Goal: Task Accomplishment & Management: Manage account settings

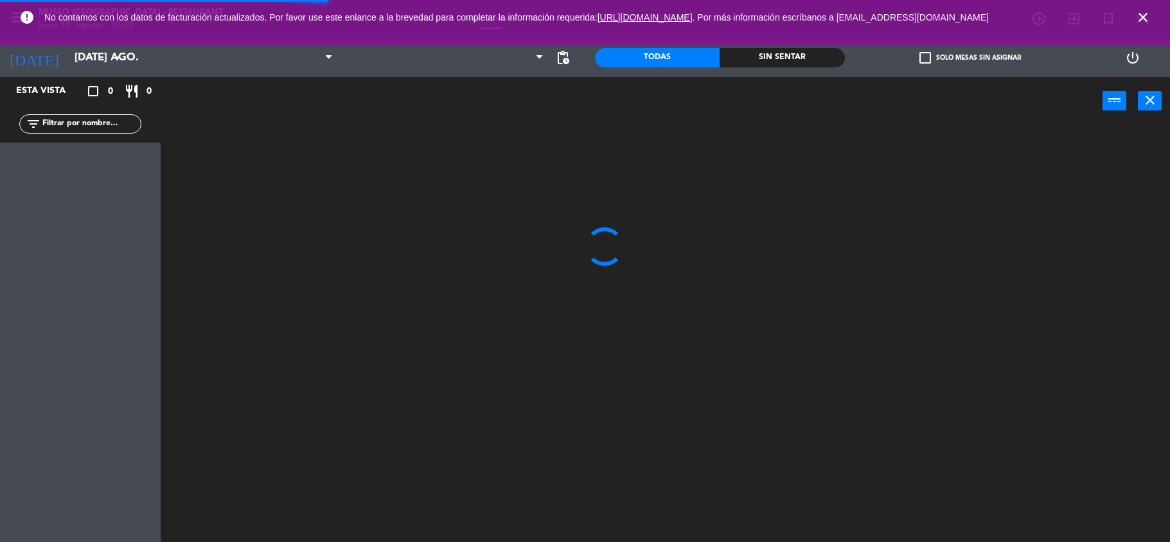
click at [87, 67] on input "[DATE] ago." at bounding box center [137, 58] width 139 height 25
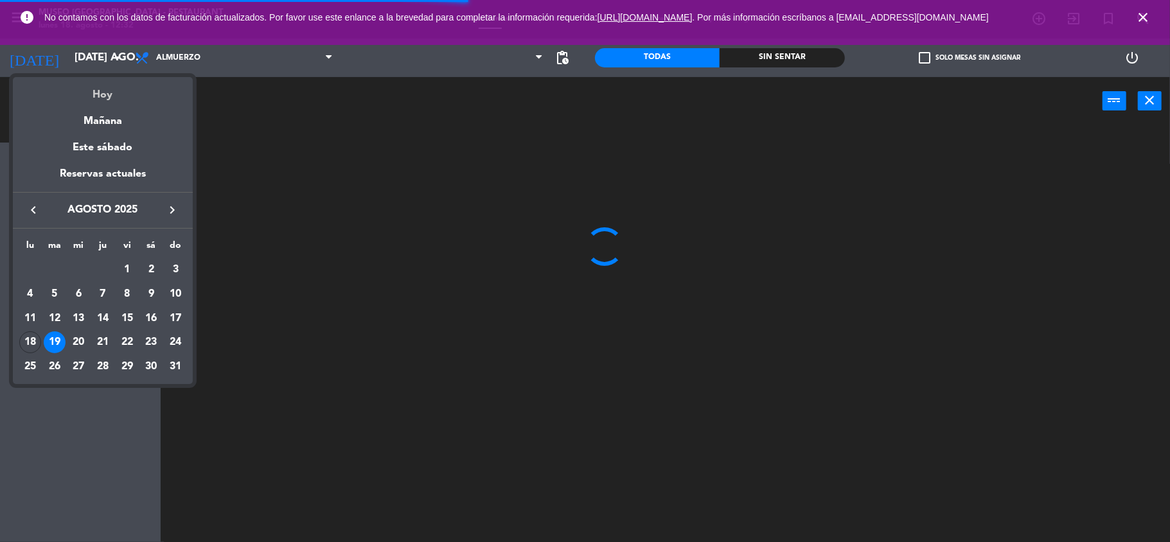
click at [98, 90] on div "Hoy" at bounding box center [103, 90] width 180 height 26
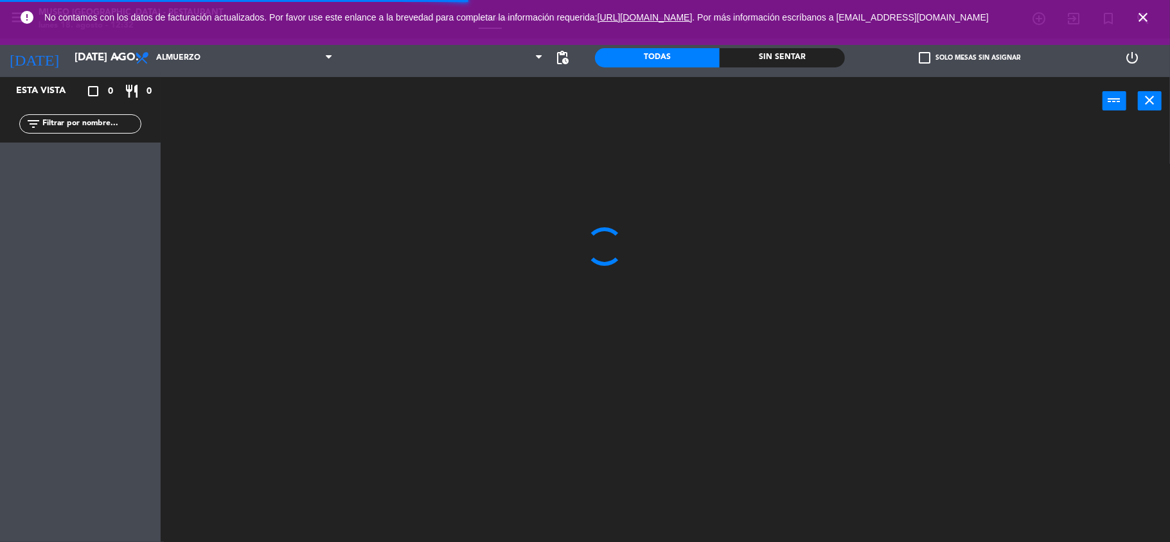
type input "lun. 18 ago."
click at [173, 66] on span "Almuerzo" at bounding box center [234, 58] width 211 height 28
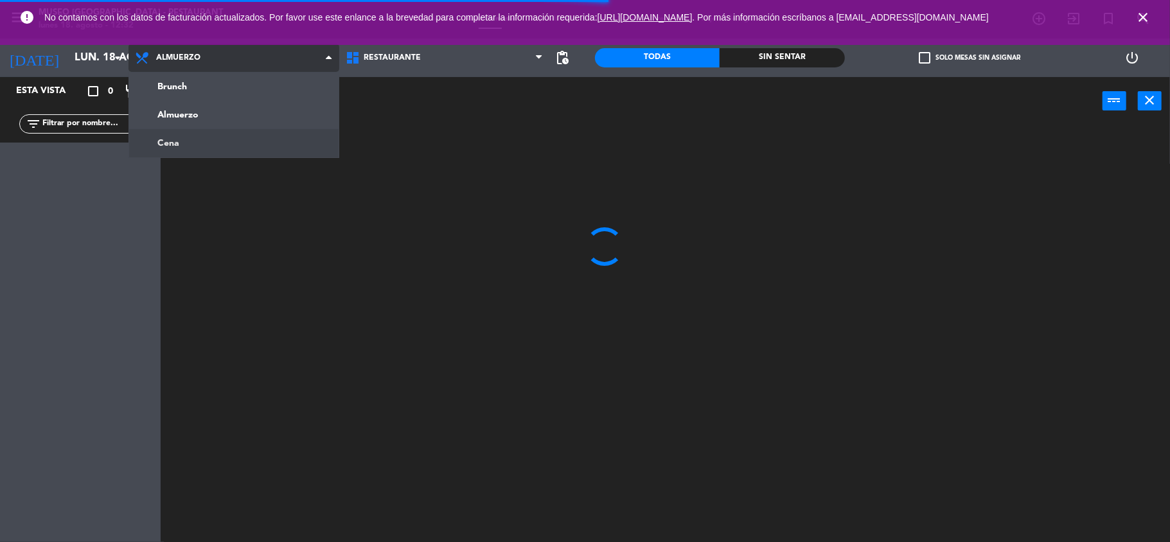
click at [191, 137] on ng-component "menu [GEOGRAPHIC_DATA] - Restaurant lunes 18. agosto - 12:32 Mis reservas Mapa …" at bounding box center [585, 272] width 1170 height 545
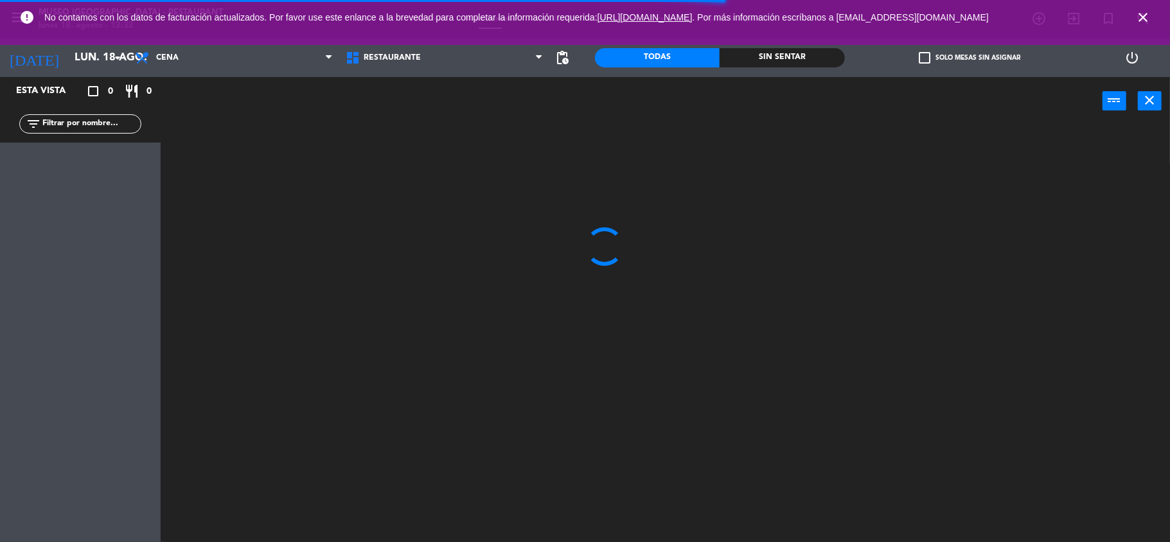
click at [1132, 21] on span "close" at bounding box center [1143, 17] width 35 height 35
click at [1133, 19] on span "close" at bounding box center [1143, 17] width 35 height 35
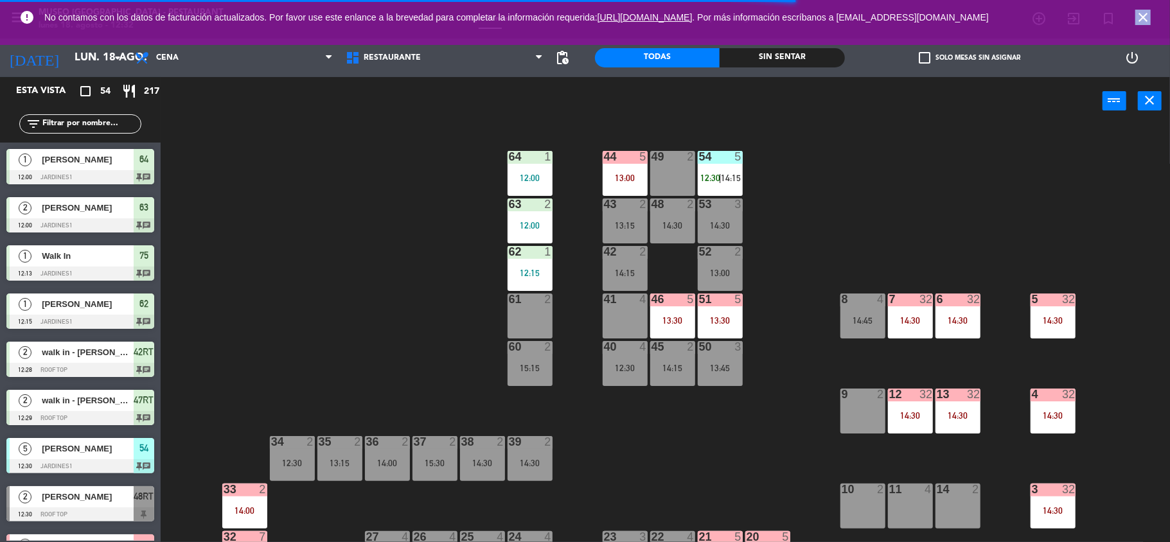
click at [1137, 19] on icon "close" at bounding box center [1142, 17] width 15 height 15
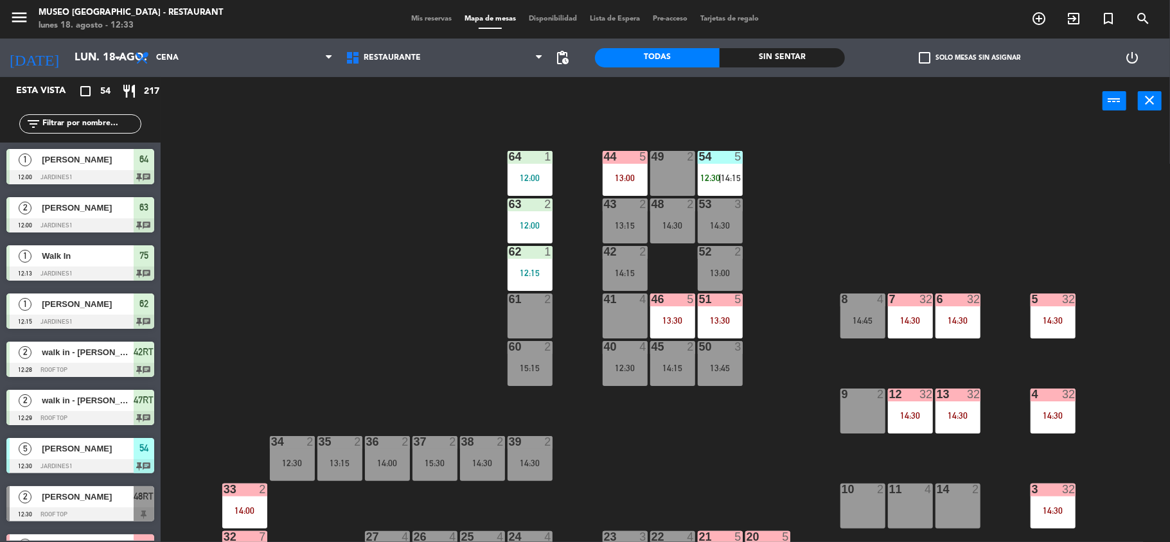
click at [416, 22] on span "Mis reservas" at bounding box center [431, 18] width 53 height 7
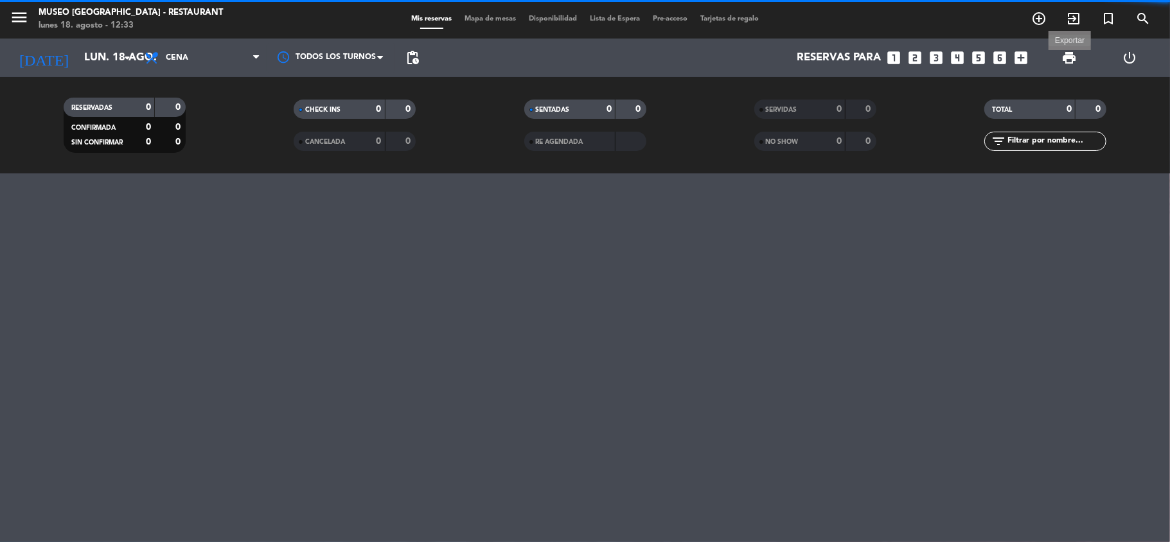
click at [1067, 64] on span "print" at bounding box center [1068, 57] width 15 height 15
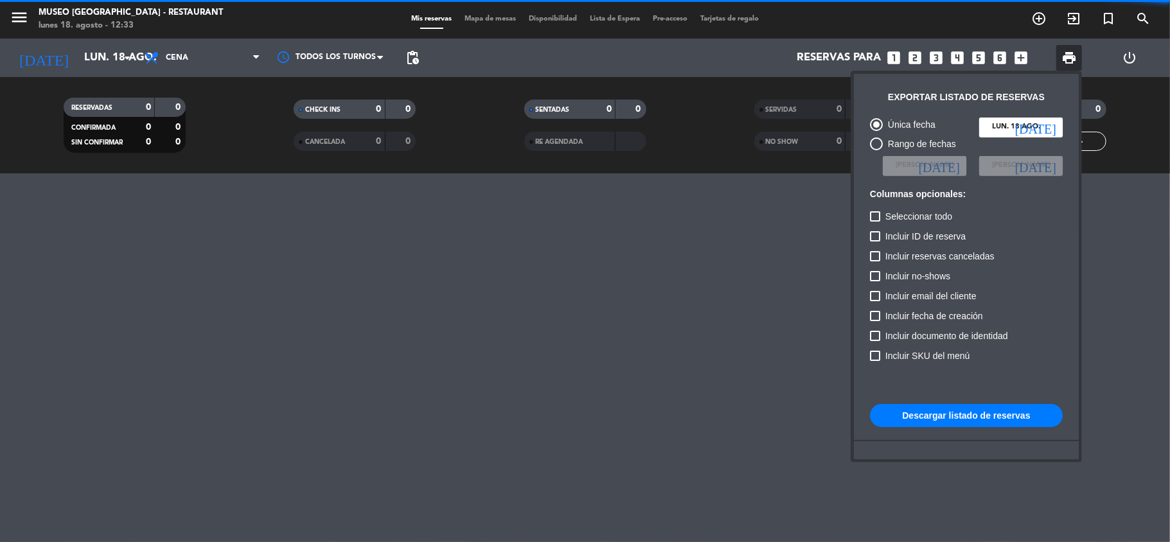
click at [910, 427] on button "Descargar listado de reservas" at bounding box center [966, 415] width 193 height 23
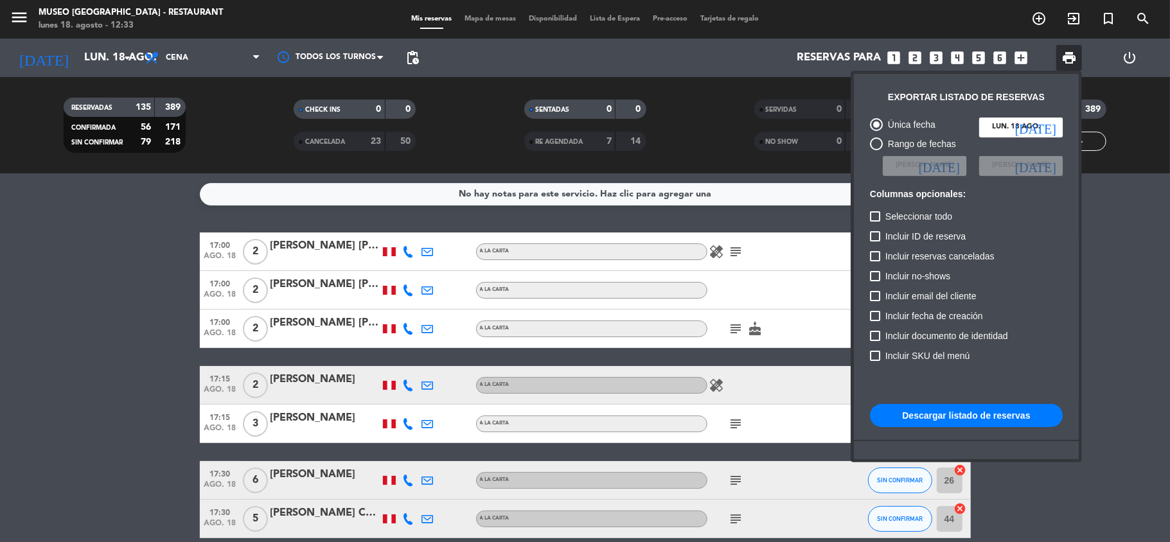
click at [927, 415] on button "Descargar listado de reservas" at bounding box center [966, 415] width 193 height 23
click at [48, 414] on div at bounding box center [585, 271] width 1170 height 542
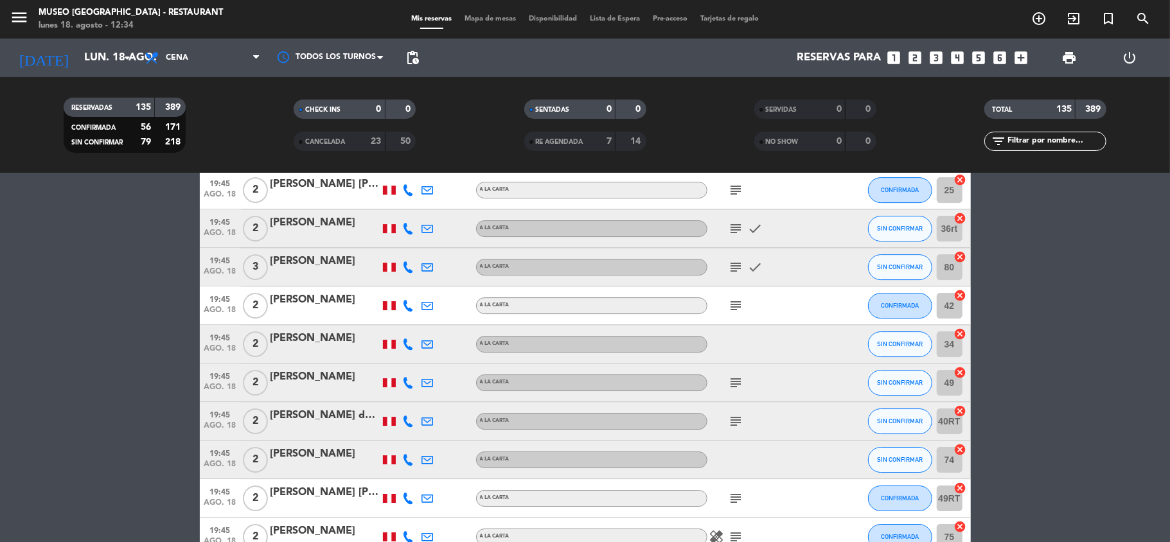
scroll to position [3076, 0]
